Goal: Transaction & Acquisition: Download file/media

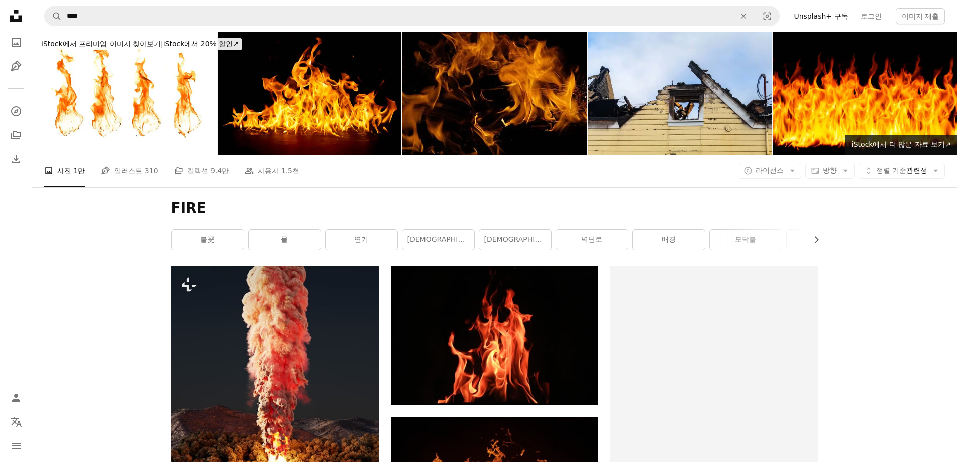
scroll to position [335, 0]
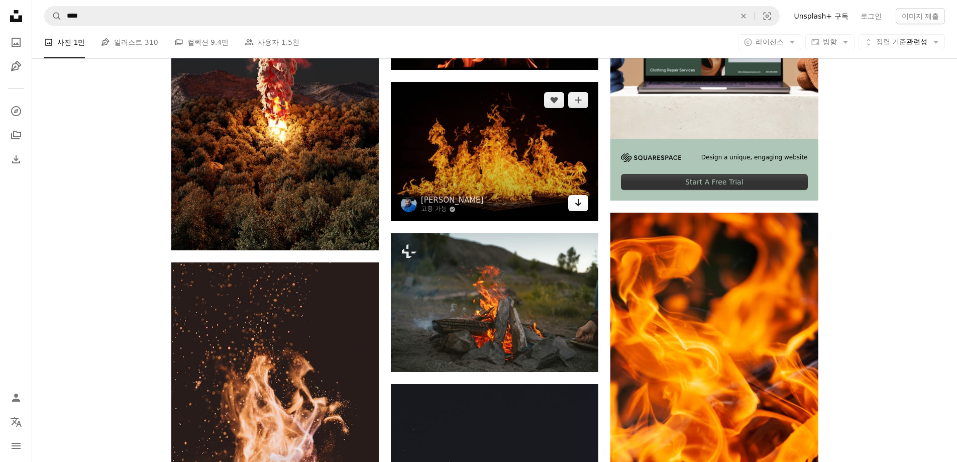
click at [580, 203] on icon "Arrow pointing down" at bounding box center [578, 202] width 8 height 12
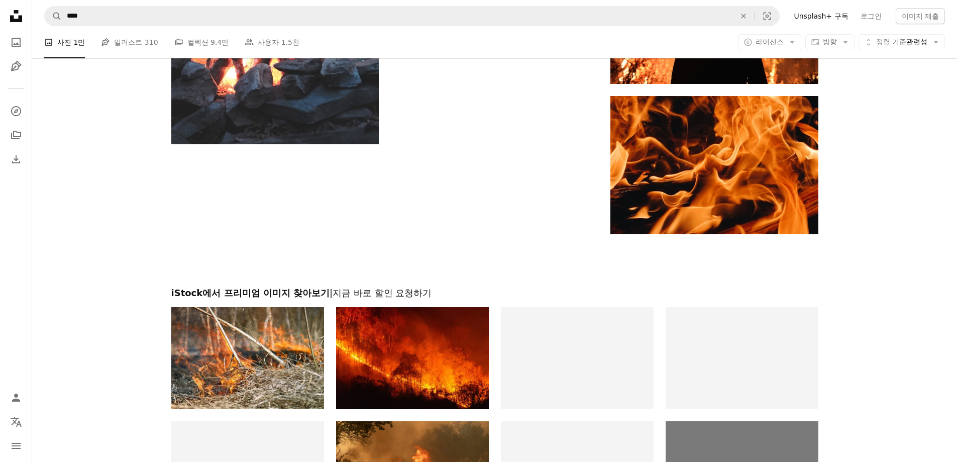
scroll to position [2093, 0]
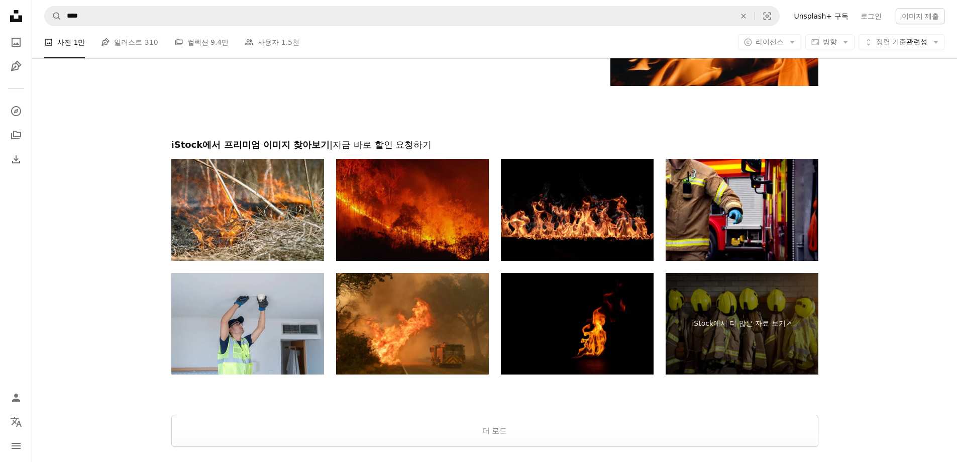
click at [416, 196] on img at bounding box center [412, 210] width 153 height 102
